Goal: Find specific page/section: Find specific page/section

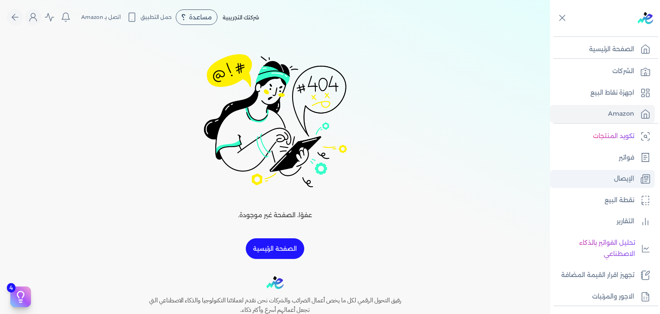
click at [613, 176] on link "الإيصال" at bounding box center [602, 179] width 105 height 18
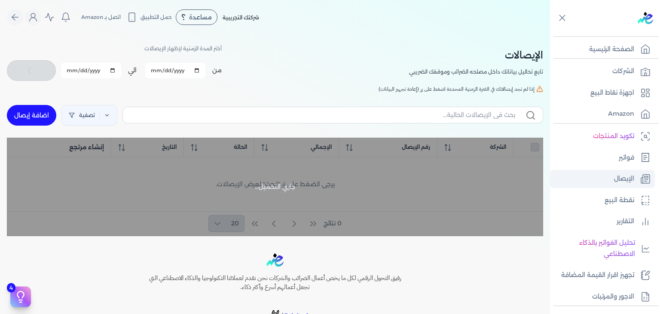
checkbox input "false"
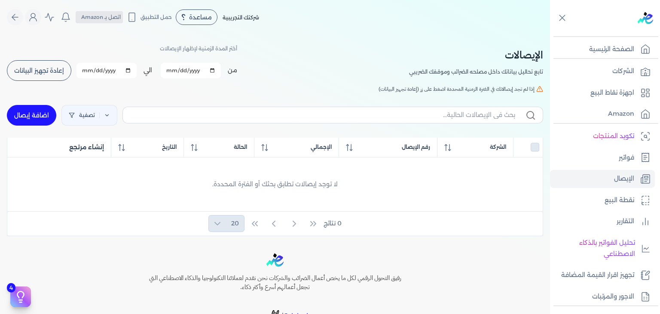
click at [98, 15] on span "اتصل بـ Amazon" at bounding box center [101, 17] width 40 height 8
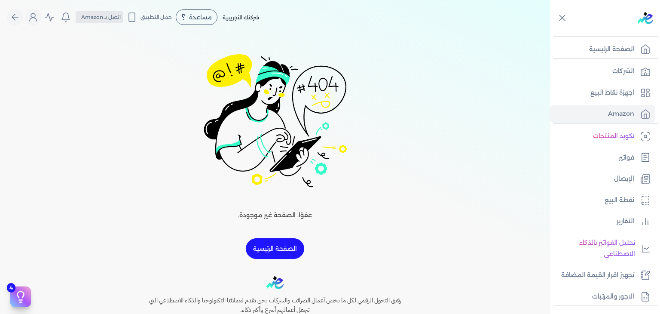
click at [98, 15] on span "اتصل بـ Amazon" at bounding box center [101, 17] width 40 height 8
click at [103, 15] on span "اتصل بـ Amazon" at bounding box center [101, 17] width 40 height 8
